Goal: Task Accomplishment & Management: Complete application form

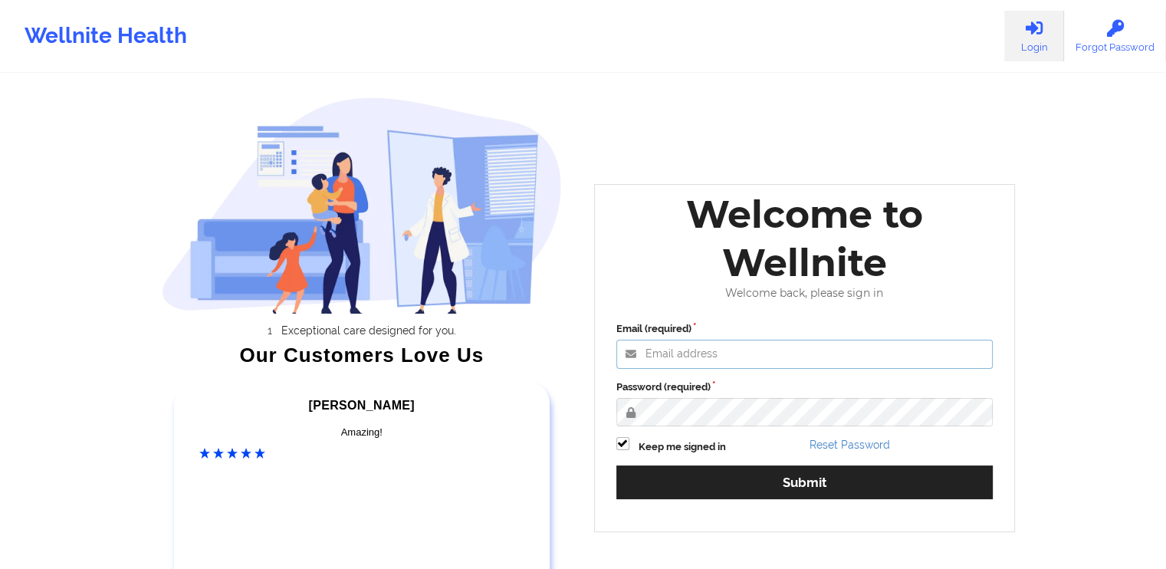
click at [783, 352] on input "Email (required)" at bounding box center [804, 353] width 377 height 29
type input "aquillalcsw@gmail.com"
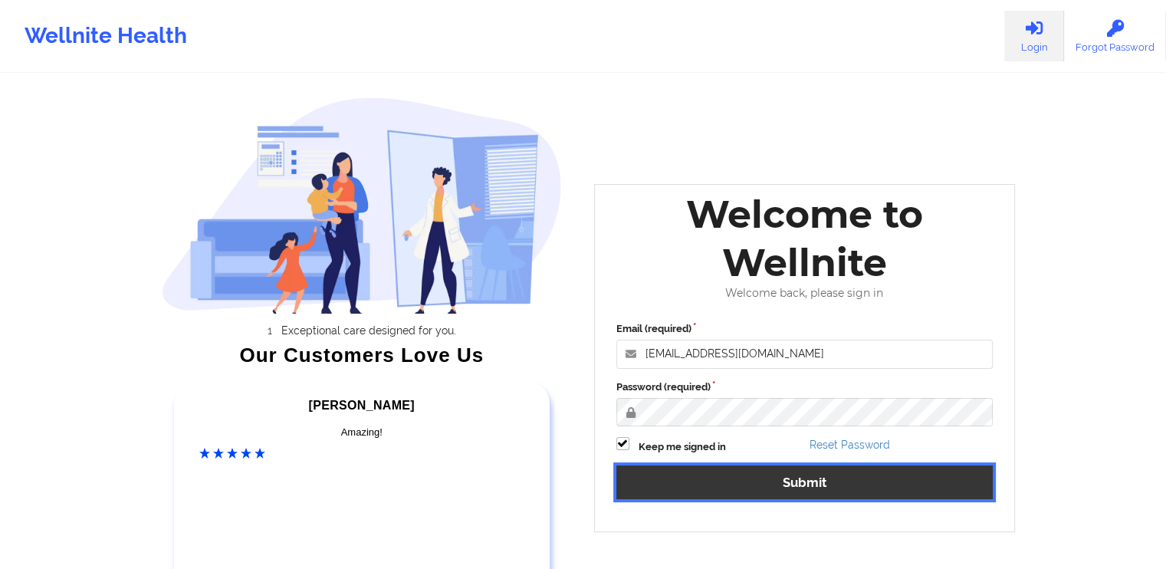
click at [802, 481] on button "Submit" at bounding box center [804, 481] width 377 height 33
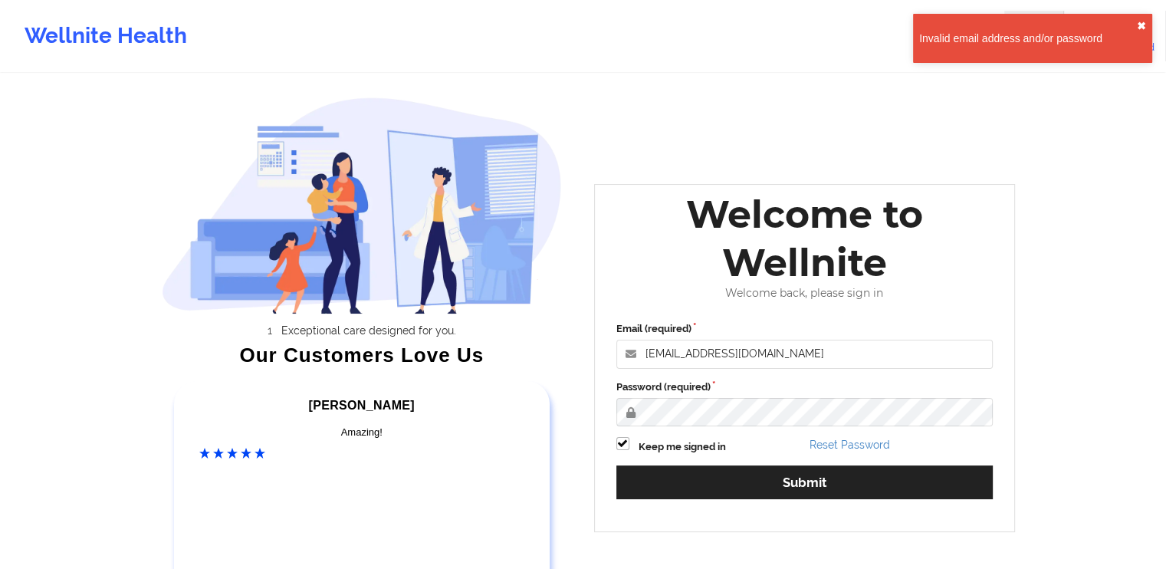
click at [1144, 25] on button "✖︎" at bounding box center [1140, 26] width 9 height 12
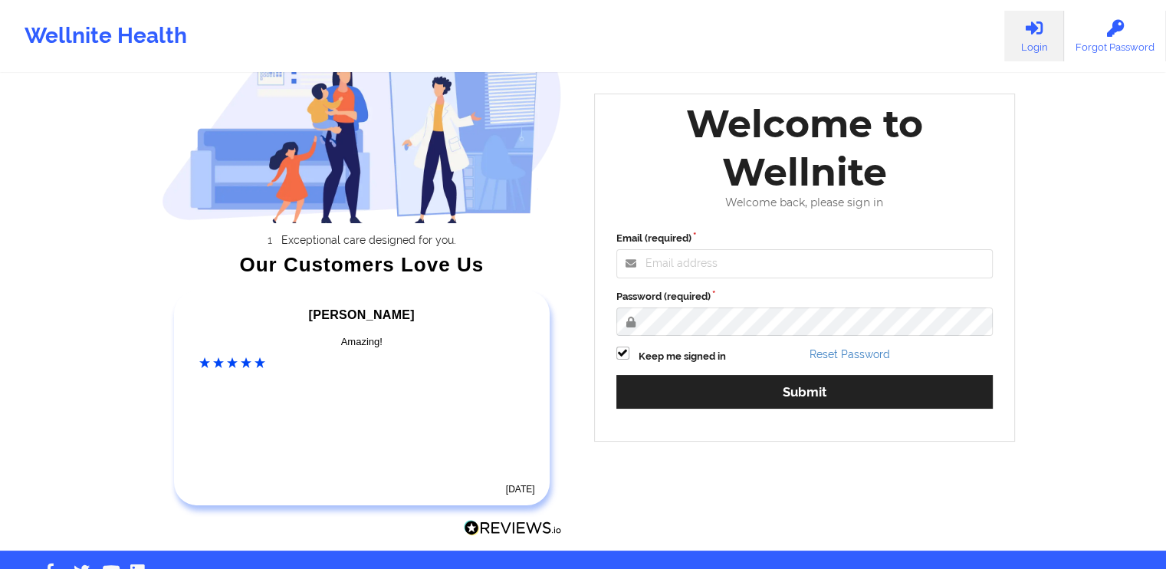
scroll to position [135, 0]
